Goal: Task Accomplishment & Management: Use online tool/utility

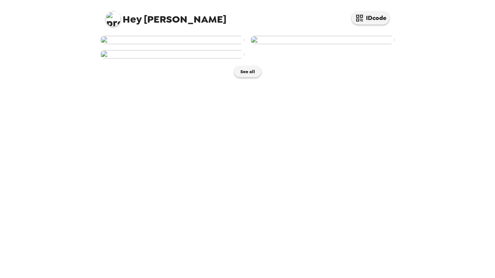
click at [196, 44] on img at bounding box center [172, 40] width 144 height 8
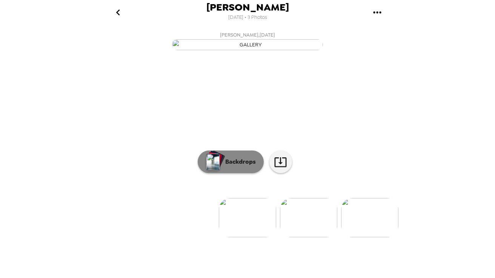
click at [223, 166] on p "Backdrops" at bounding box center [238, 161] width 34 height 9
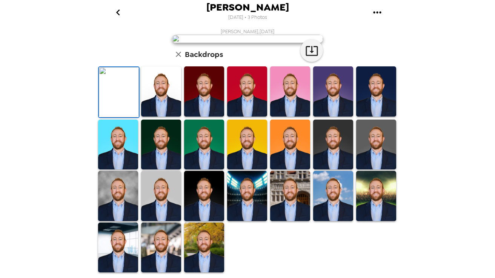
scroll to position [50, 0]
click at [293, 116] on img at bounding box center [290, 91] width 40 height 50
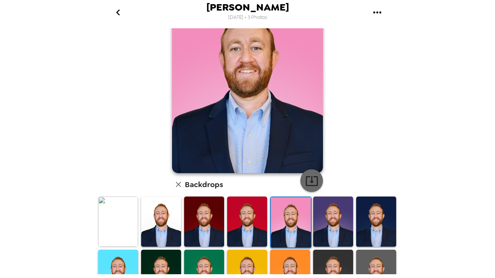
click at [311, 181] on icon "button" at bounding box center [311, 181] width 12 height 10
click at [334, 217] on img at bounding box center [333, 221] width 40 height 50
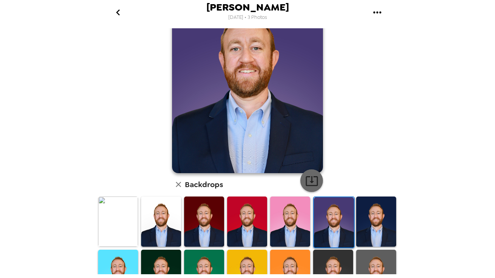
click at [312, 182] on icon "button" at bounding box center [311, 181] width 12 height 10
click at [369, 217] on img at bounding box center [376, 221] width 40 height 50
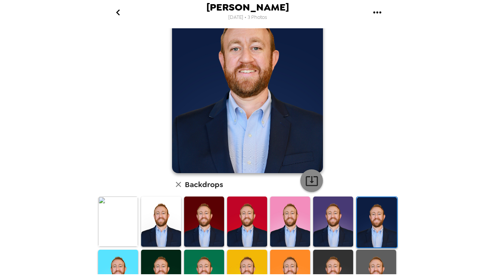
click at [314, 181] on icon "button" at bounding box center [311, 180] width 13 height 13
click at [123, 259] on img at bounding box center [118, 275] width 40 height 50
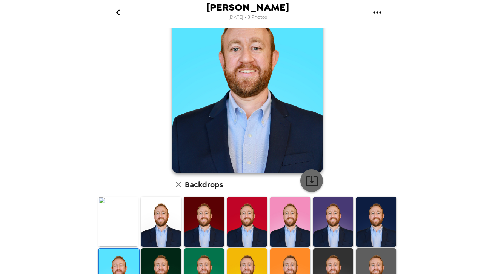
click at [310, 180] on icon "button" at bounding box center [311, 180] width 13 height 13
click at [169, 266] on img at bounding box center [161, 273] width 40 height 50
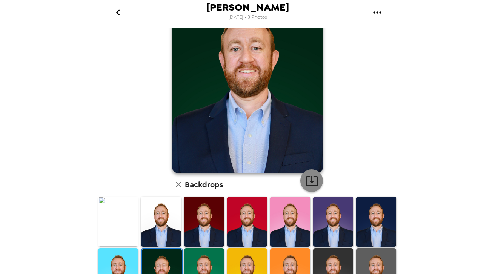
click at [308, 178] on icon "button" at bounding box center [311, 180] width 13 height 13
click at [202, 260] on img at bounding box center [204, 273] width 40 height 50
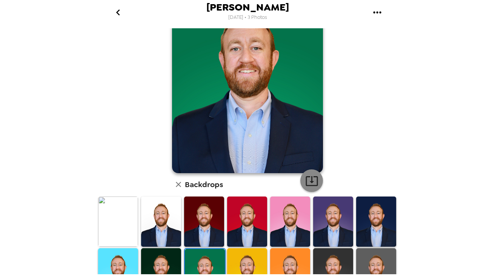
click at [316, 179] on icon "button" at bounding box center [311, 180] width 13 height 13
click at [250, 257] on img at bounding box center [247, 273] width 40 height 50
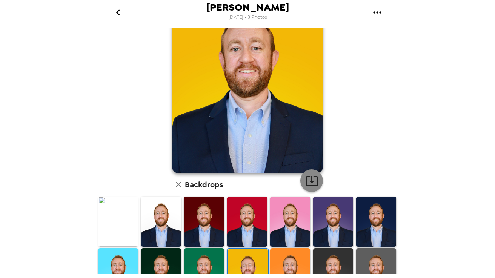
click at [308, 179] on icon "button" at bounding box center [311, 180] width 13 height 13
click at [291, 257] on img at bounding box center [290, 273] width 40 height 50
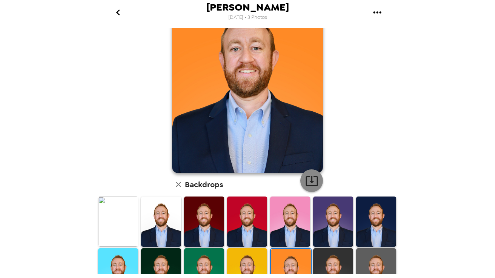
click at [316, 182] on icon "button" at bounding box center [311, 180] width 13 height 13
click at [334, 259] on img at bounding box center [333, 273] width 40 height 50
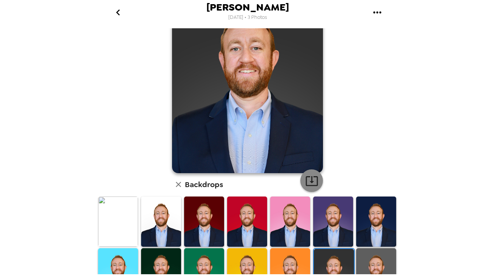
click at [310, 180] on icon "button" at bounding box center [311, 180] width 13 height 13
click at [376, 257] on img at bounding box center [376, 273] width 40 height 50
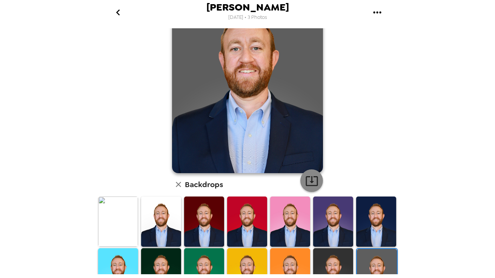
click at [312, 180] on icon "button" at bounding box center [311, 180] width 13 height 13
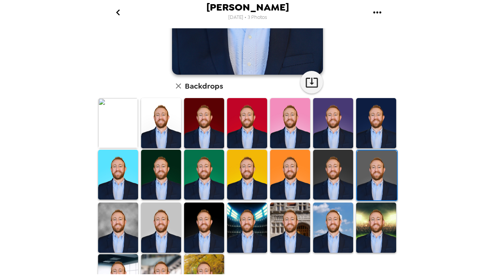
scroll to position [150, 0]
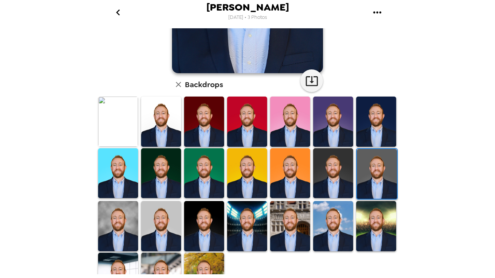
click at [158, 225] on img at bounding box center [161, 226] width 40 height 50
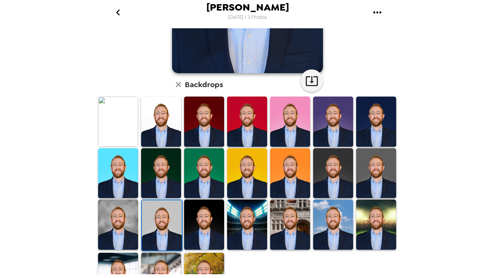
scroll to position [84, 0]
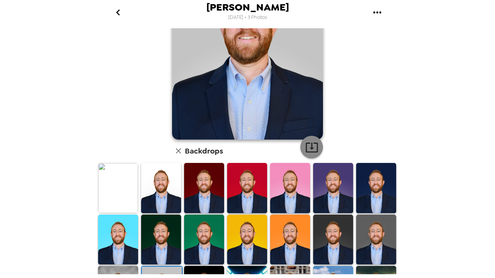
click at [311, 146] on icon "button" at bounding box center [311, 147] width 13 height 13
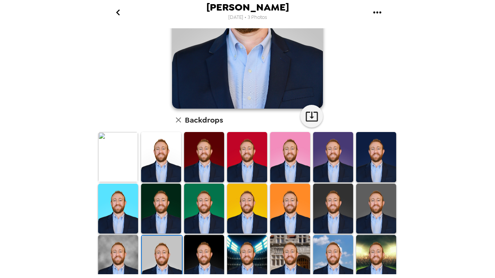
scroll to position [116, 0]
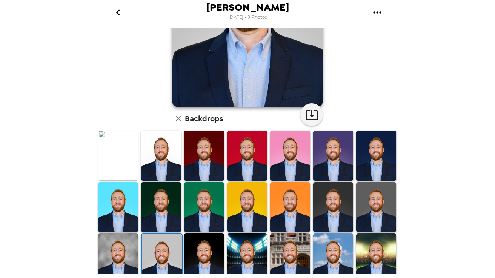
click at [199, 245] on img at bounding box center [204, 258] width 40 height 50
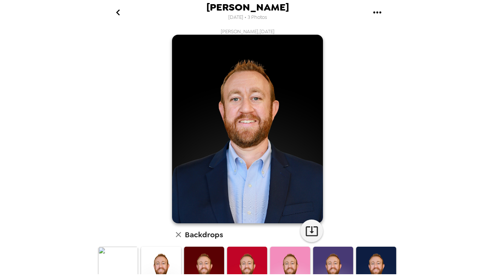
scroll to position [0, 0]
click at [313, 228] on icon "button" at bounding box center [311, 230] width 13 height 13
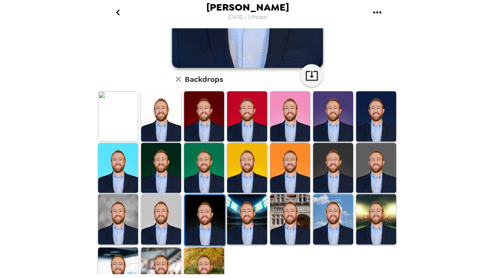
scroll to position [156, 0]
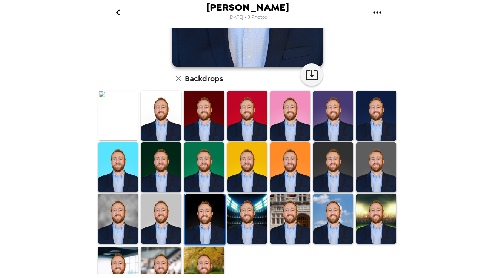
click at [252, 215] on img at bounding box center [247, 218] width 40 height 50
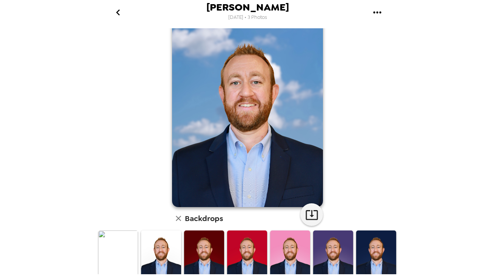
scroll to position [12, 0]
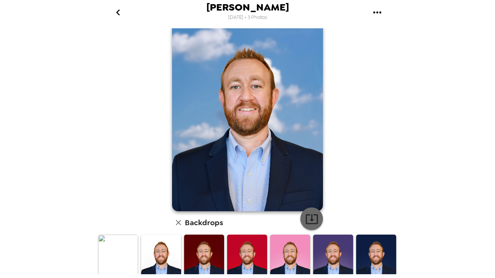
click at [314, 218] on icon "button" at bounding box center [311, 218] width 13 height 13
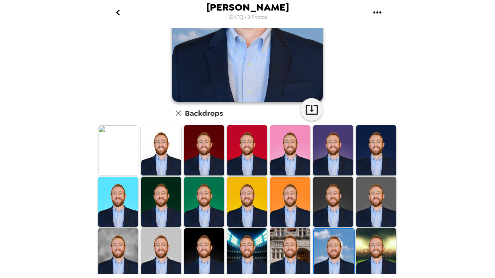
scroll to position [122, 0]
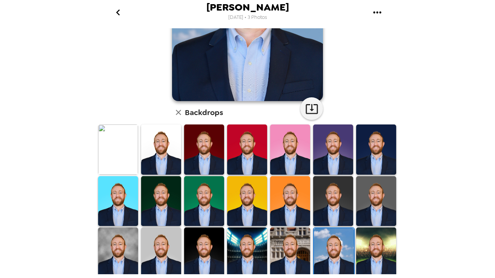
click at [371, 243] on img at bounding box center [376, 252] width 40 height 50
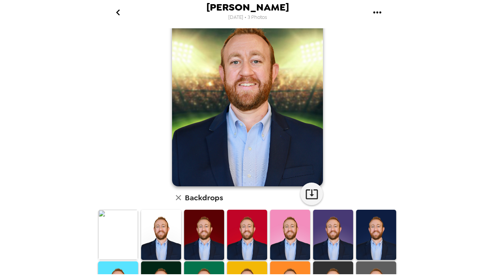
scroll to position [35, 0]
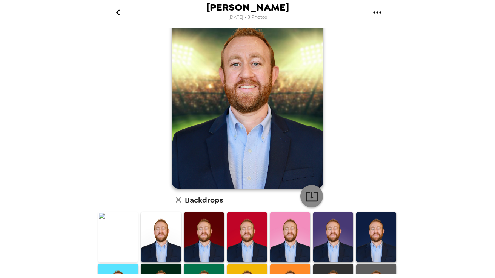
click at [315, 195] on icon "button" at bounding box center [311, 196] width 13 height 13
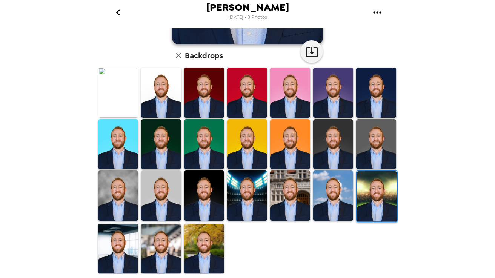
click at [120, 244] on img at bounding box center [118, 249] width 40 height 50
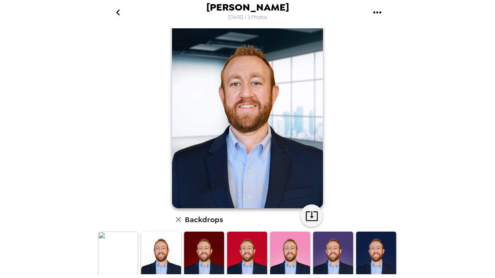
scroll to position [15, 0]
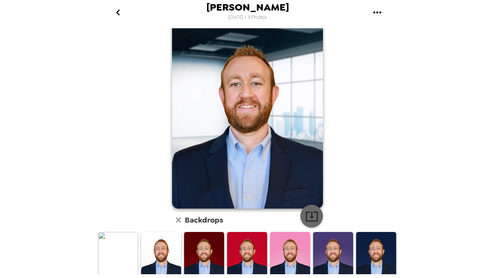
click at [311, 213] on icon "button" at bounding box center [311, 216] width 12 height 10
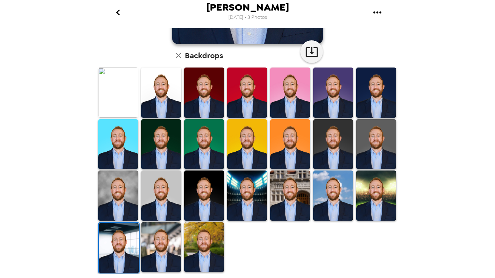
scroll to position [0, 0]
click at [167, 240] on img at bounding box center [161, 247] width 40 height 50
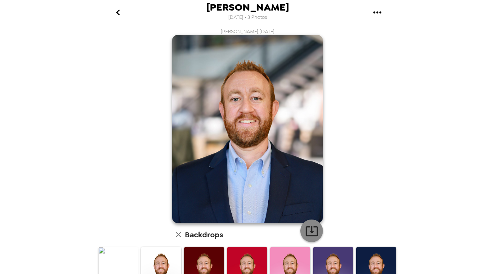
click at [314, 225] on icon "button" at bounding box center [311, 230] width 13 height 13
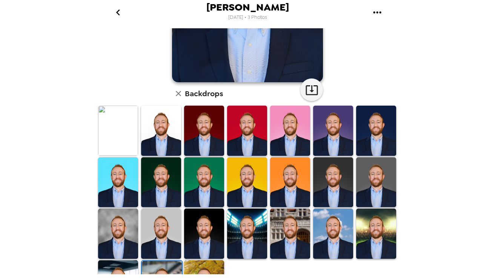
scroll to position [149, 0]
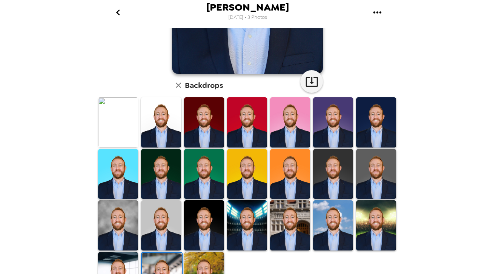
click at [207, 262] on img at bounding box center [204, 277] width 40 height 50
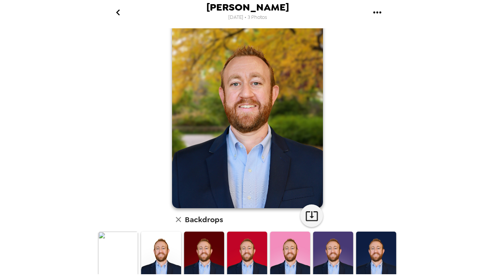
scroll to position [9, 0]
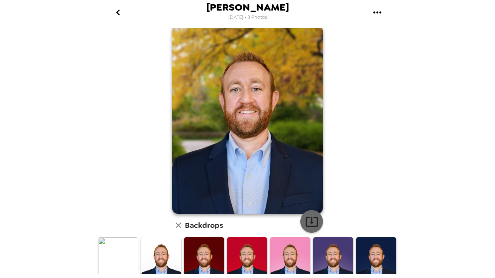
click at [312, 215] on icon "button" at bounding box center [311, 221] width 13 height 13
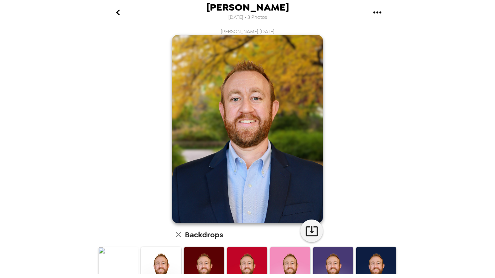
scroll to position [0, 0]
click at [119, 10] on icon "go back" at bounding box center [118, 12] width 4 height 6
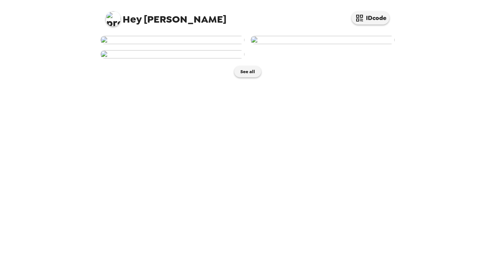
scroll to position [109, 0]
click at [210, 58] on img at bounding box center [172, 54] width 144 height 8
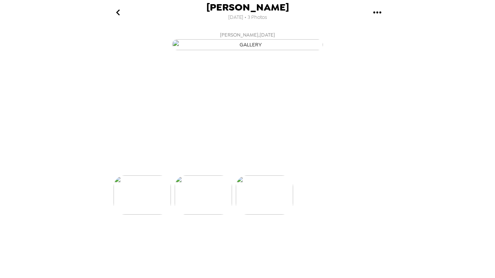
scroll to position [0, 121]
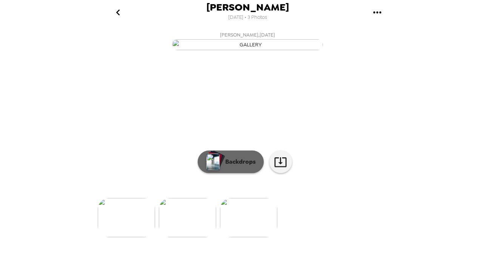
click at [221, 169] on div "button" at bounding box center [216, 159] width 18 height 19
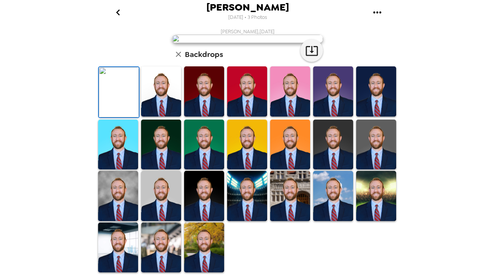
scroll to position [70, 0]
click at [170, 116] on img at bounding box center [161, 91] width 40 height 50
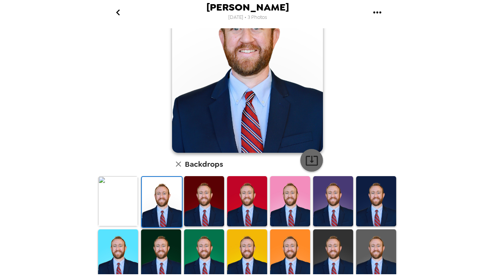
click at [314, 160] on icon "button" at bounding box center [311, 160] width 13 height 13
click at [204, 202] on img at bounding box center [204, 201] width 40 height 50
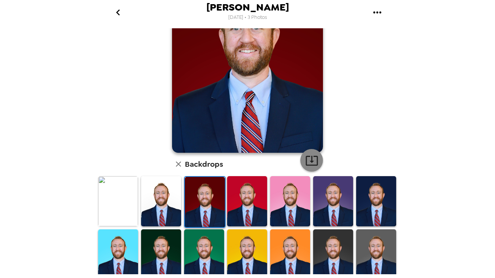
click at [315, 164] on icon "button" at bounding box center [311, 160] width 13 height 13
click at [248, 199] on img at bounding box center [247, 201] width 40 height 50
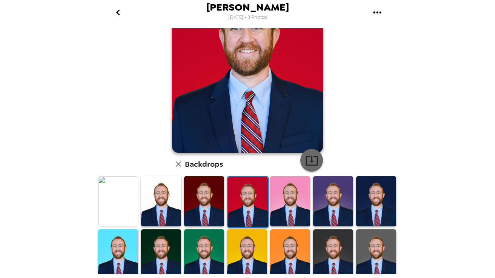
click at [311, 162] on icon "button" at bounding box center [311, 161] width 12 height 10
click at [296, 206] on img at bounding box center [290, 201] width 40 height 50
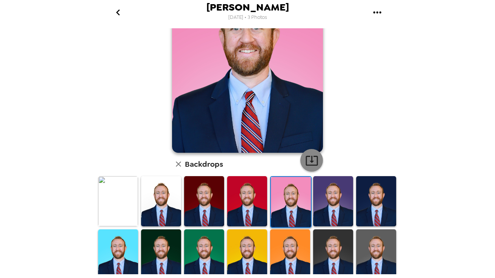
click at [313, 159] on icon "button" at bounding box center [311, 160] width 13 height 13
click at [331, 197] on img at bounding box center [333, 201] width 40 height 50
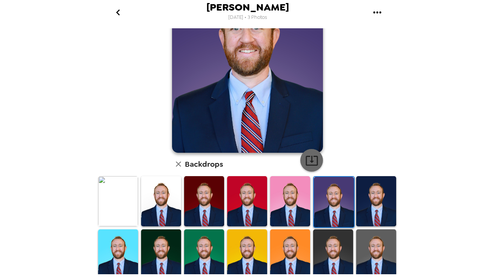
click at [313, 159] on icon "button" at bounding box center [311, 160] width 13 height 13
click at [376, 203] on img at bounding box center [376, 201] width 40 height 50
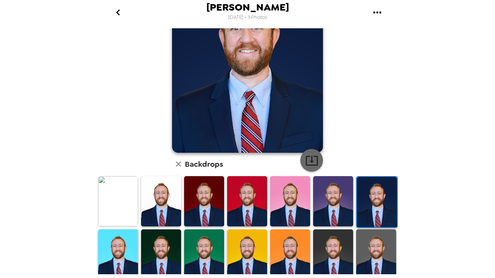
click at [317, 161] on icon "button" at bounding box center [311, 161] width 12 height 10
click at [371, 234] on img at bounding box center [376, 254] width 40 height 50
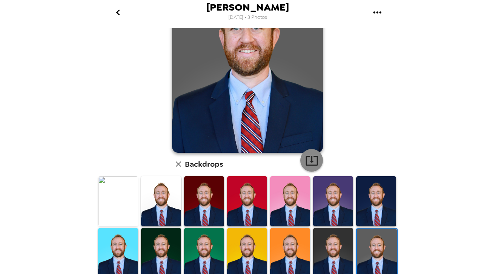
click at [315, 159] on icon "button" at bounding box center [311, 160] width 13 height 13
click at [328, 234] on img at bounding box center [333, 253] width 40 height 50
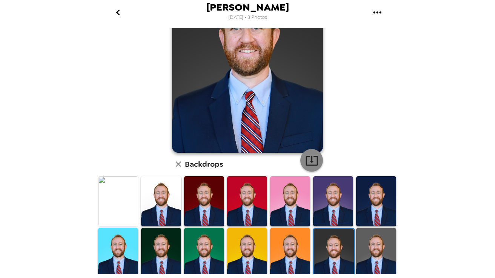
click at [309, 163] on icon "button" at bounding box center [311, 160] width 13 height 13
click at [293, 244] on img at bounding box center [290, 253] width 40 height 50
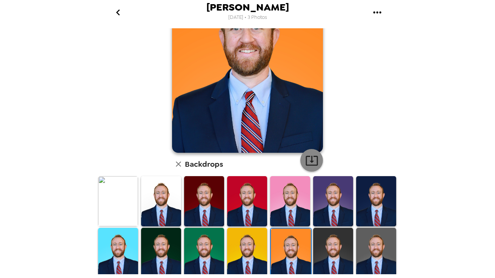
click at [318, 164] on icon "button" at bounding box center [311, 160] width 13 height 13
click at [249, 244] on img at bounding box center [247, 253] width 40 height 50
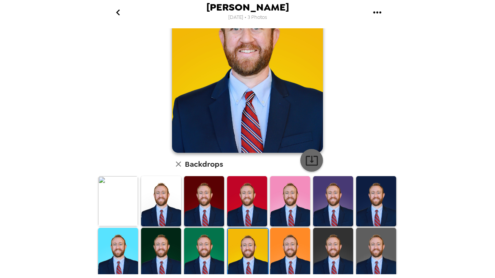
click at [310, 158] on icon "button" at bounding box center [311, 160] width 13 height 13
click at [207, 237] on img at bounding box center [204, 253] width 40 height 50
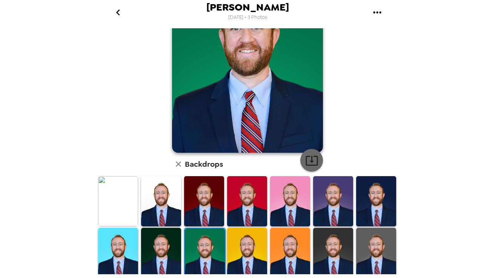
click at [308, 162] on icon "button" at bounding box center [311, 160] width 13 height 13
click at [170, 252] on img at bounding box center [161, 253] width 40 height 50
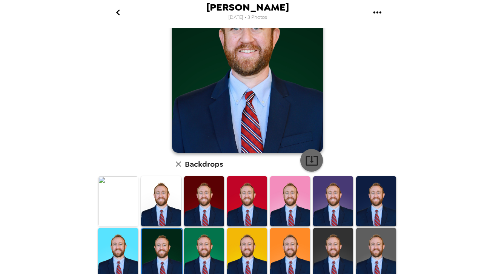
click at [307, 156] on icon "button" at bounding box center [311, 161] width 12 height 10
click at [118, 250] on img at bounding box center [118, 253] width 40 height 50
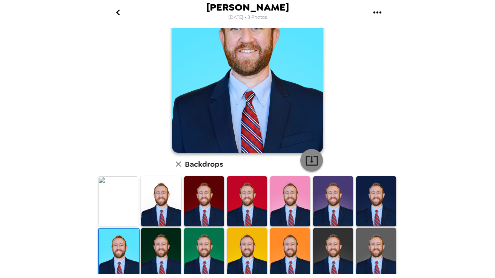
click at [306, 161] on icon "button" at bounding box center [311, 161] width 12 height 10
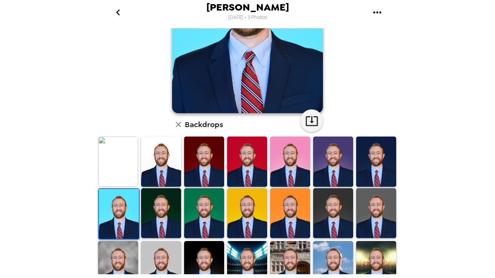
scroll to position [136, 0]
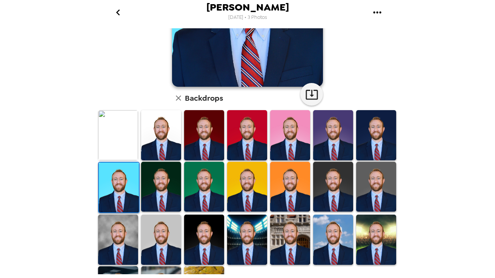
click at [126, 239] on img at bounding box center [118, 240] width 40 height 50
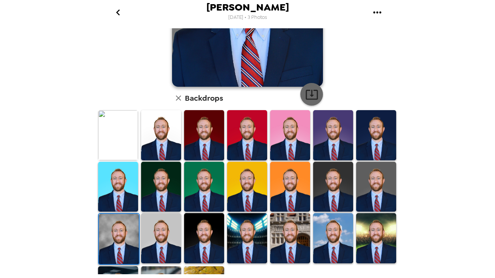
click at [311, 92] on icon "button" at bounding box center [311, 95] width 12 height 10
click at [162, 231] on img at bounding box center [161, 238] width 40 height 50
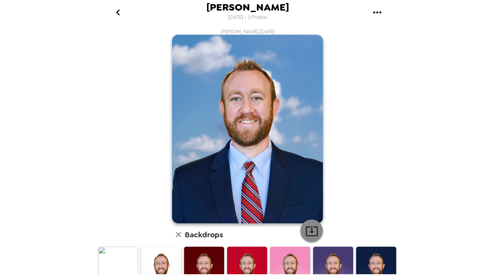
scroll to position [115, 0]
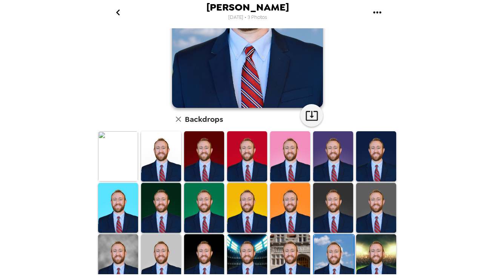
click at [373, 248] on img at bounding box center [376, 259] width 40 height 50
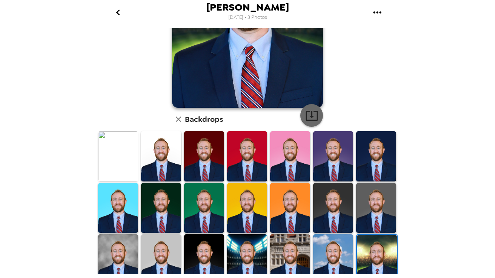
click at [311, 118] on icon "button" at bounding box center [311, 116] width 12 height 10
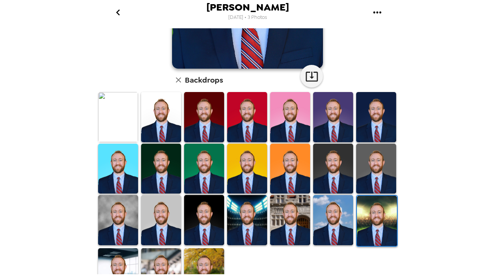
scroll to position [155, 0]
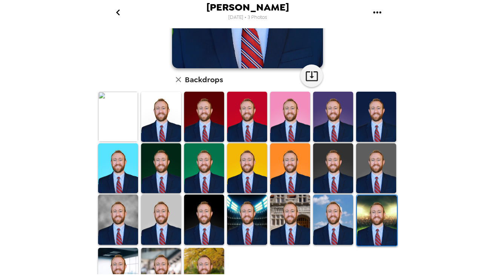
click at [123, 251] on img at bounding box center [118, 273] width 40 height 50
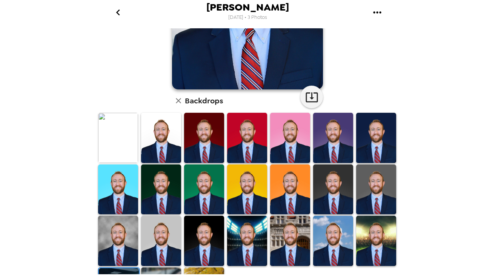
scroll to position [133, 0]
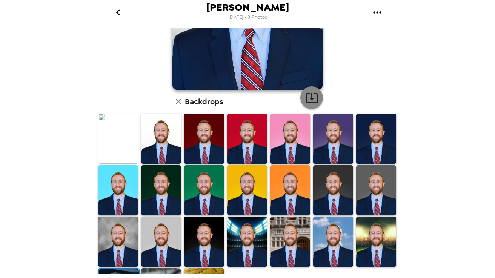
click at [307, 96] on icon "button" at bounding box center [311, 97] width 13 height 13
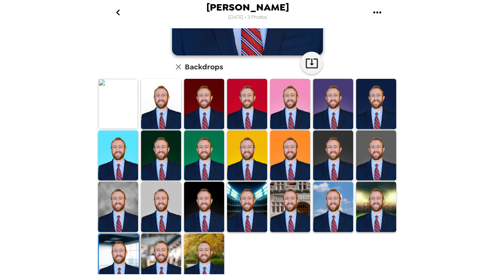
scroll to position [177, 0]
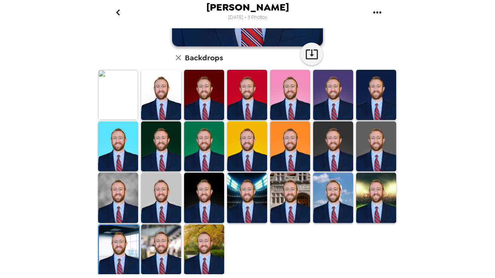
click at [163, 238] on img at bounding box center [161, 249] width 40 height 50
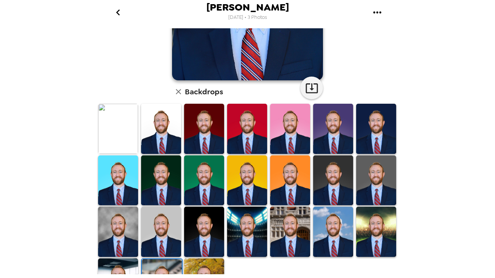
scroll to position [108, 0]
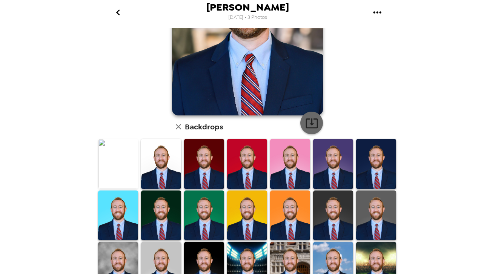
click at [311, 127] on icon "button" at bounding box center [311, 122] width 13 height 13
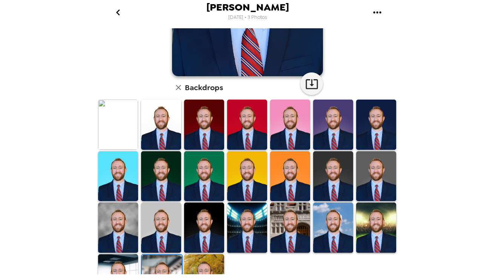
scroll to position [166, 0]
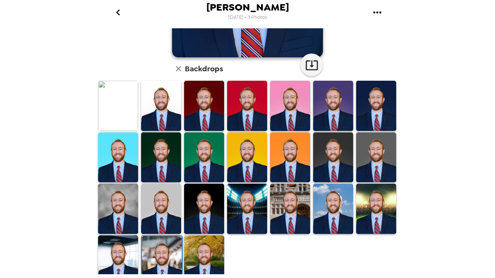
click at [205, 247] on img at bounding box center [204, 260] width 40 height 50
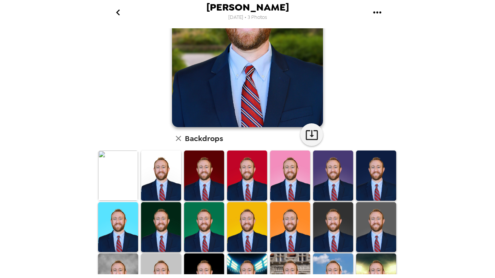
scroll to position [92, 0]
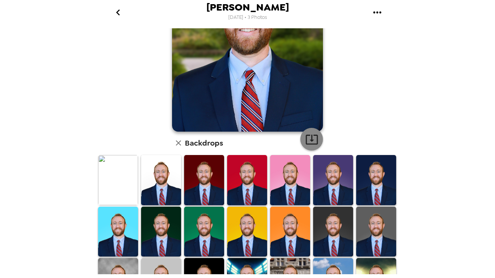
click at [306, 139] on icon "button" at bounding box center [311, 140] width 12 height 10
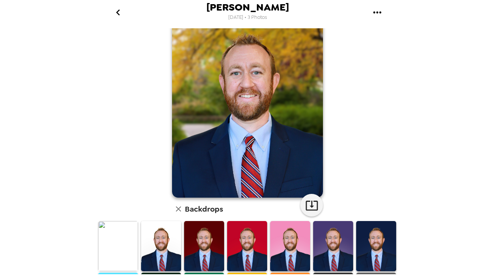
scroll to position [21, 0]
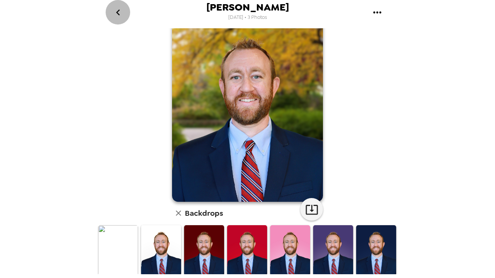
click at [120, 15] on icon "go back" at bounding box center [118, 12] width 12 height 12
